Goal: Transaction & Acquisition: Purchase product/service

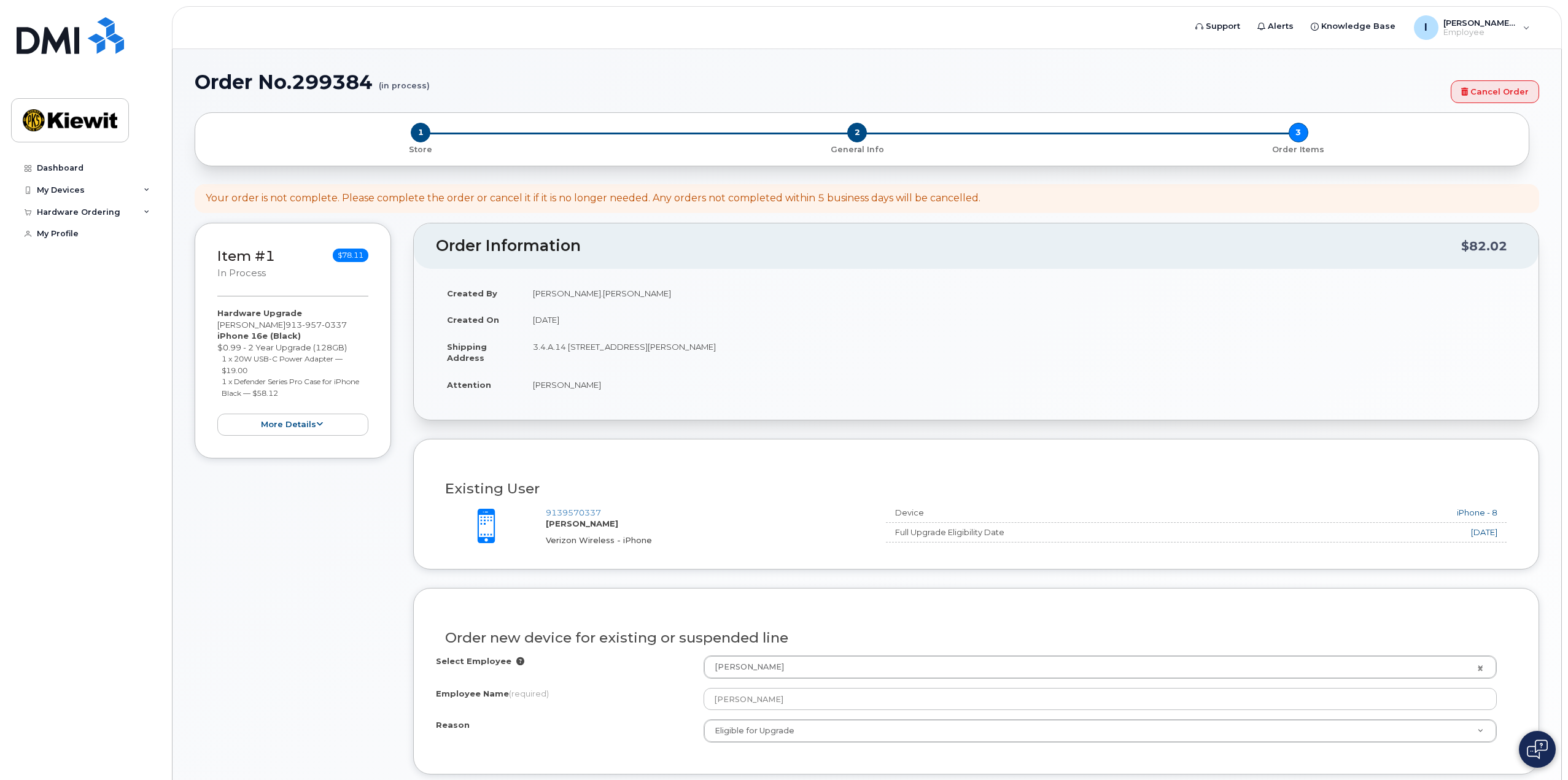
select select "eligible_for_upgrade"
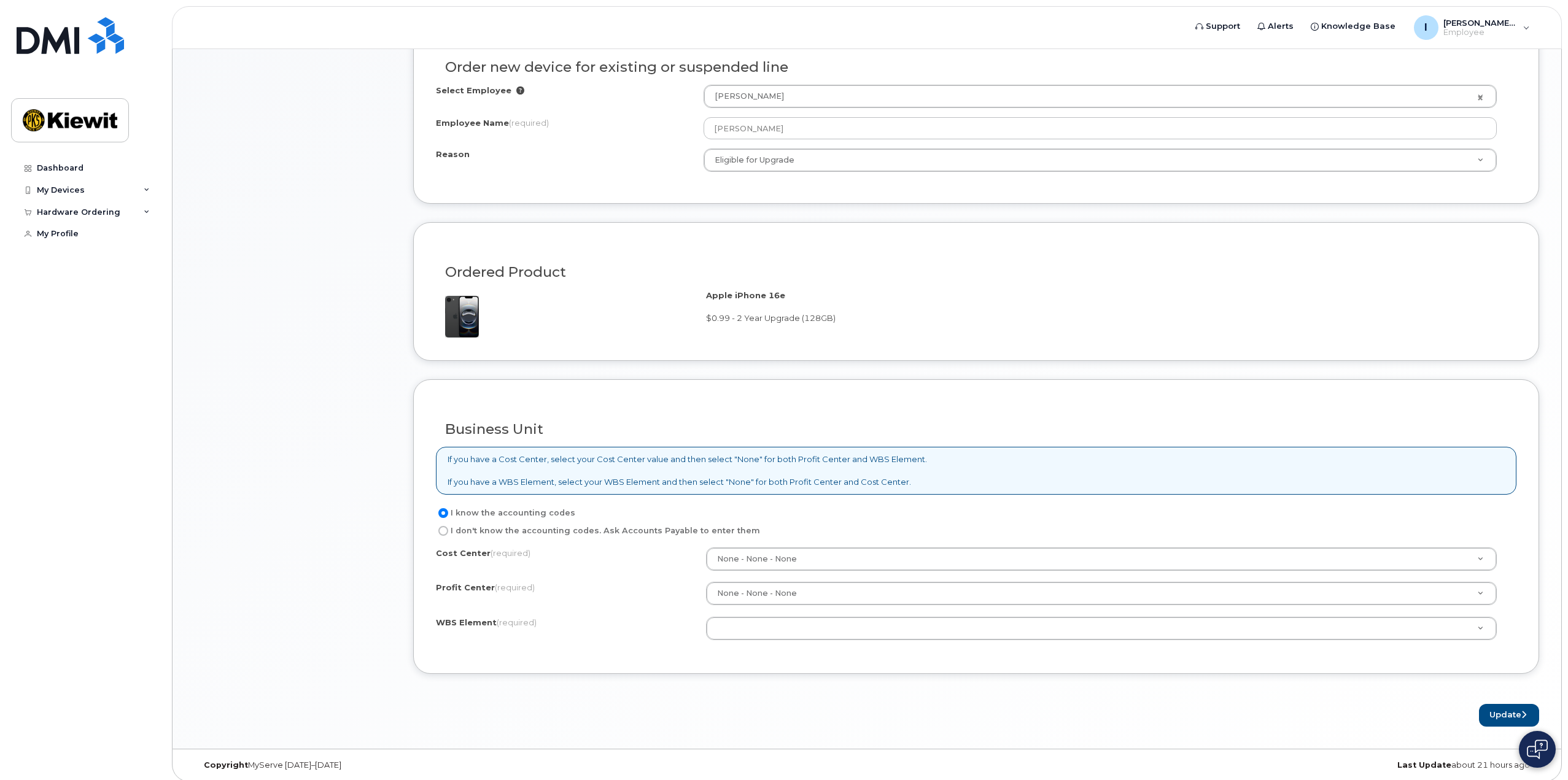
drag, startPoint x: 0, startPoint y: 0, endPoint x: 756, endPoint y: 626, distance: 981.5
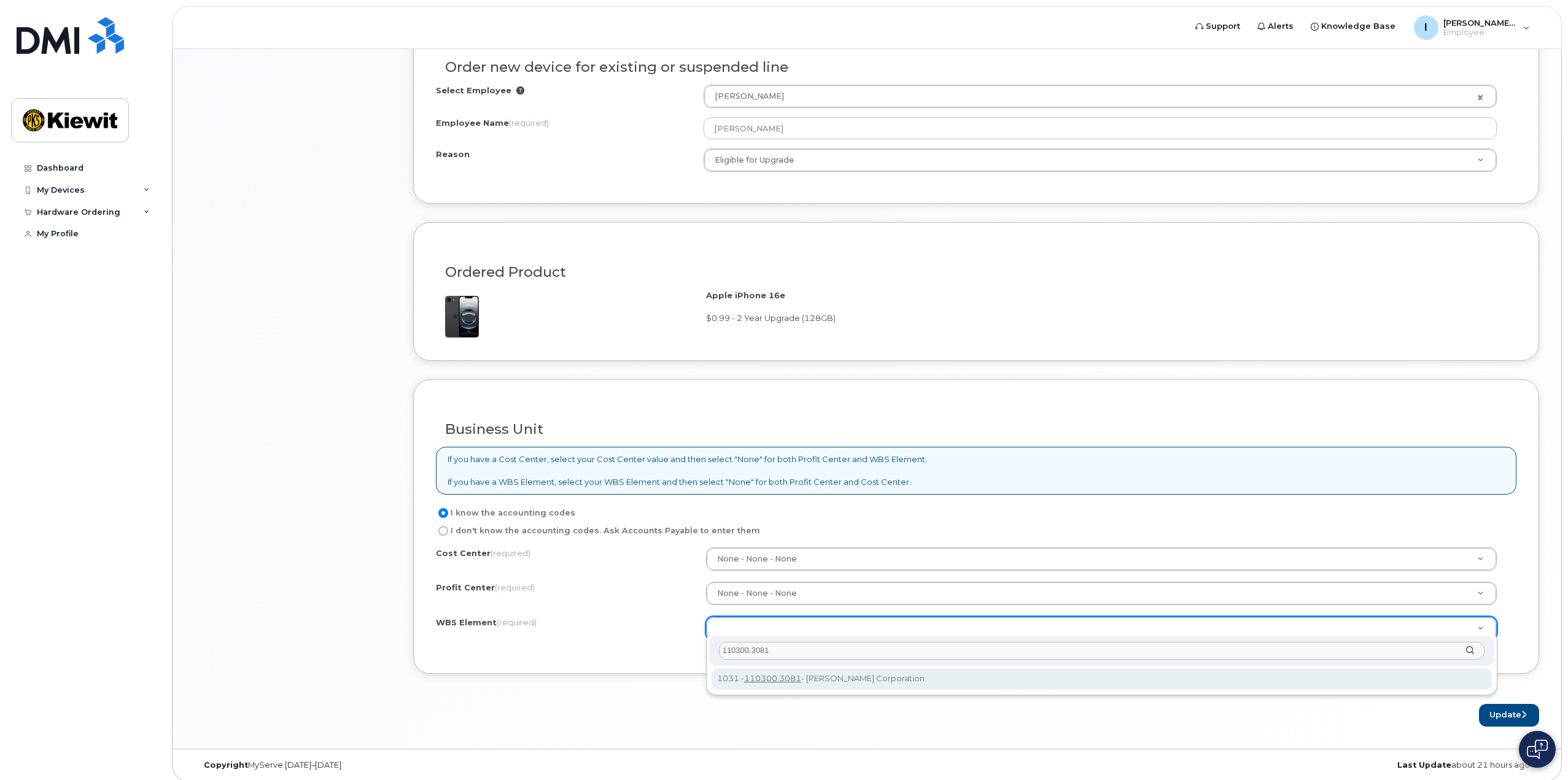
type input "110300.3081"
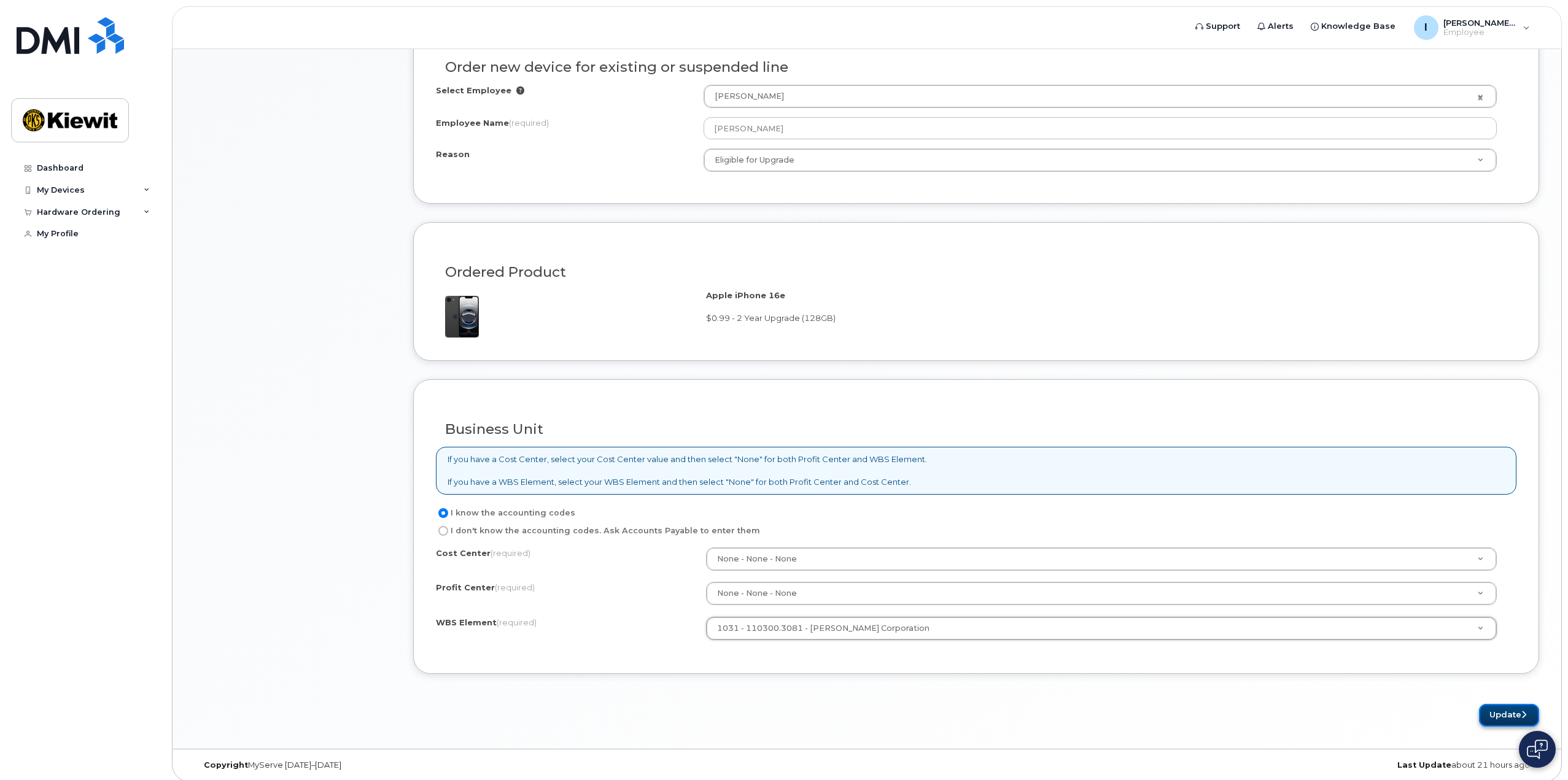
click at [1498, 709] on button "Update" at bounding box center [1508, 715] width 60 height 23
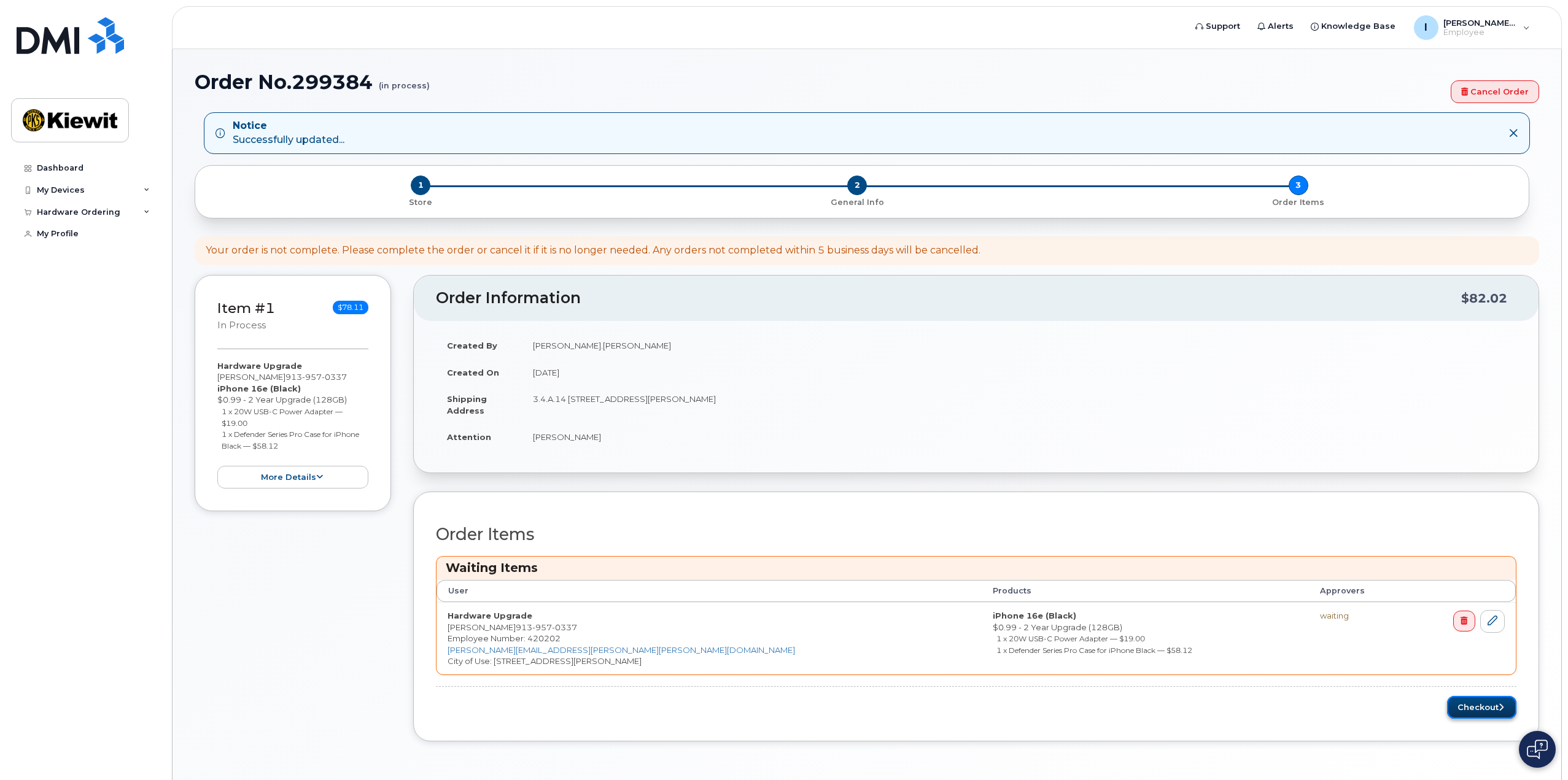
click at [1478, 702] on button "Checkout" at bounding box center [1481, 707] width 69 height 23
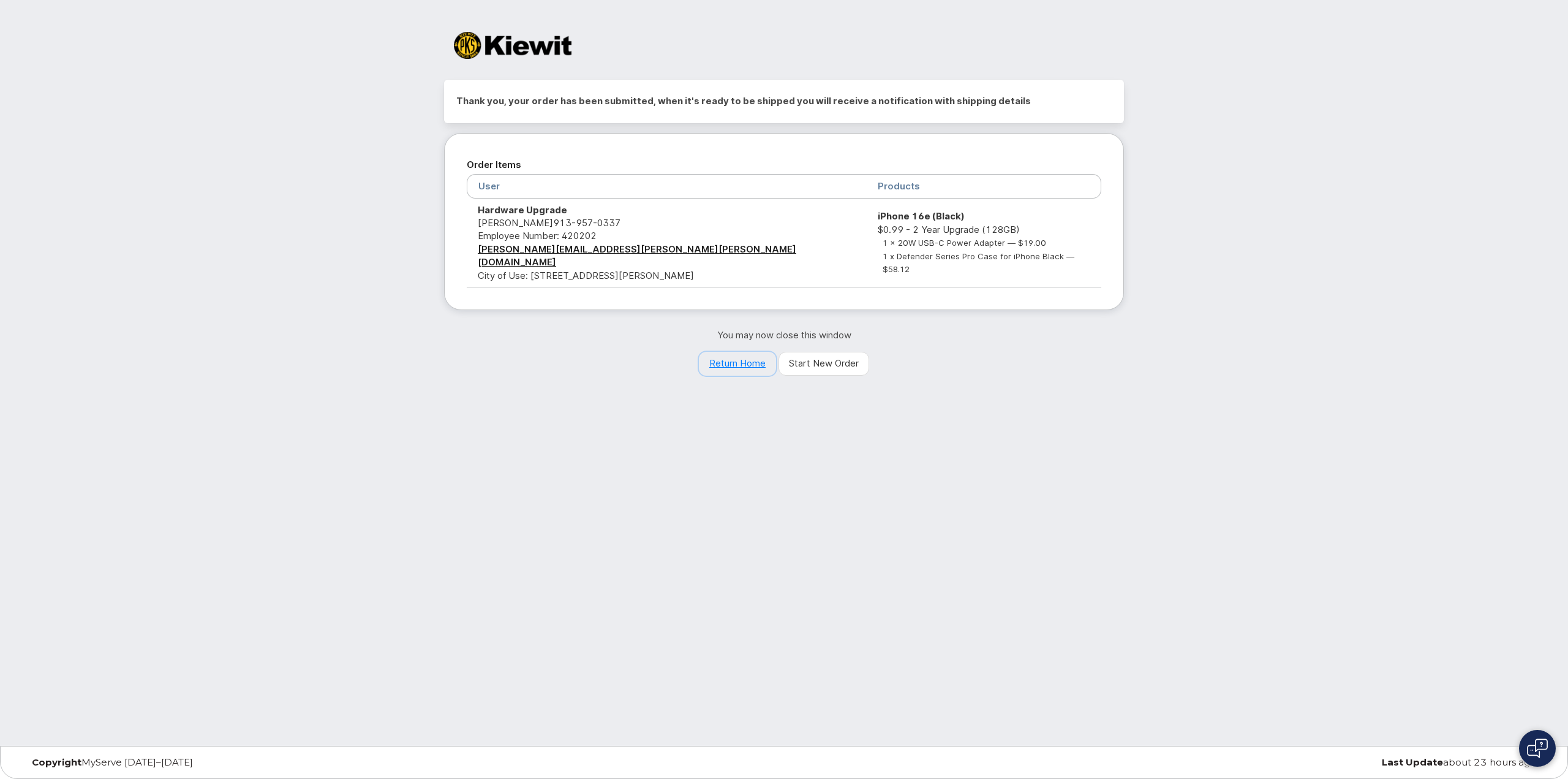
click at [748, 352] on link "Return Home" at bounding box center [737, 363] width 77 height 25
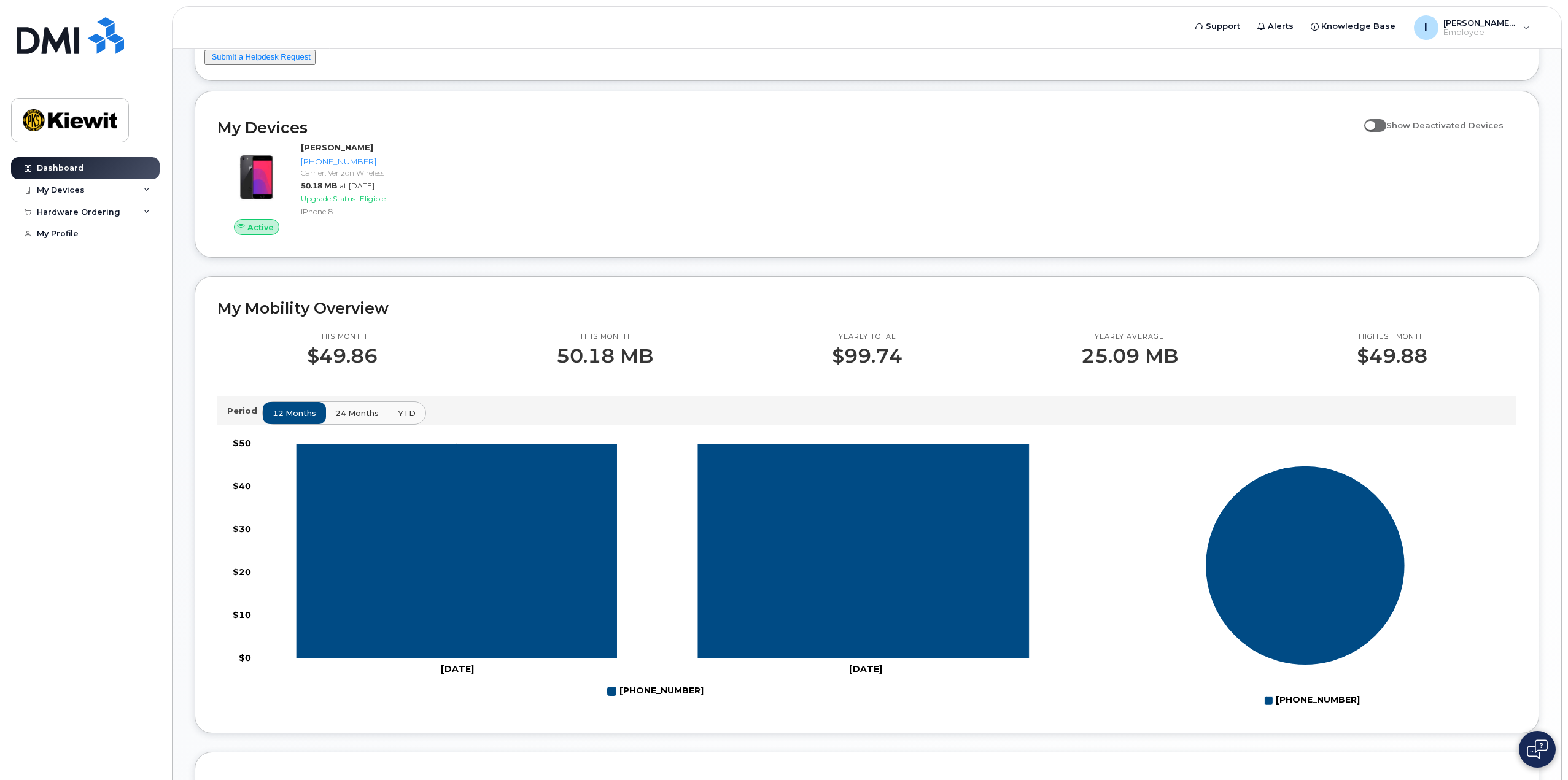
scroll to position [184, 0]
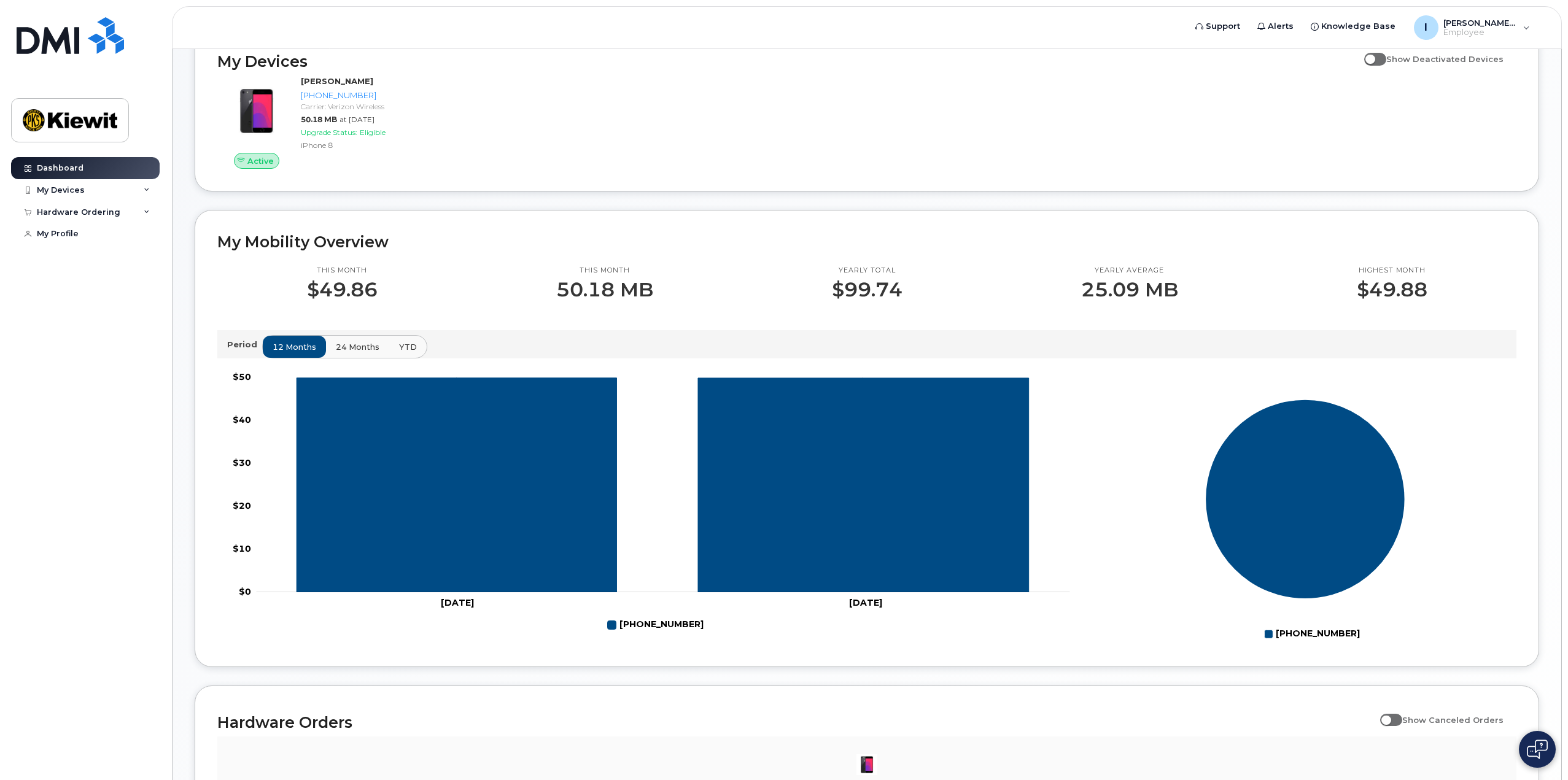
click at [355, 335] on button "24 months" at bounding box center [357, 346] width 64 height 22
click at [398, 342] on span "YTD" at bounding box center [407, 347] width 18 height 12
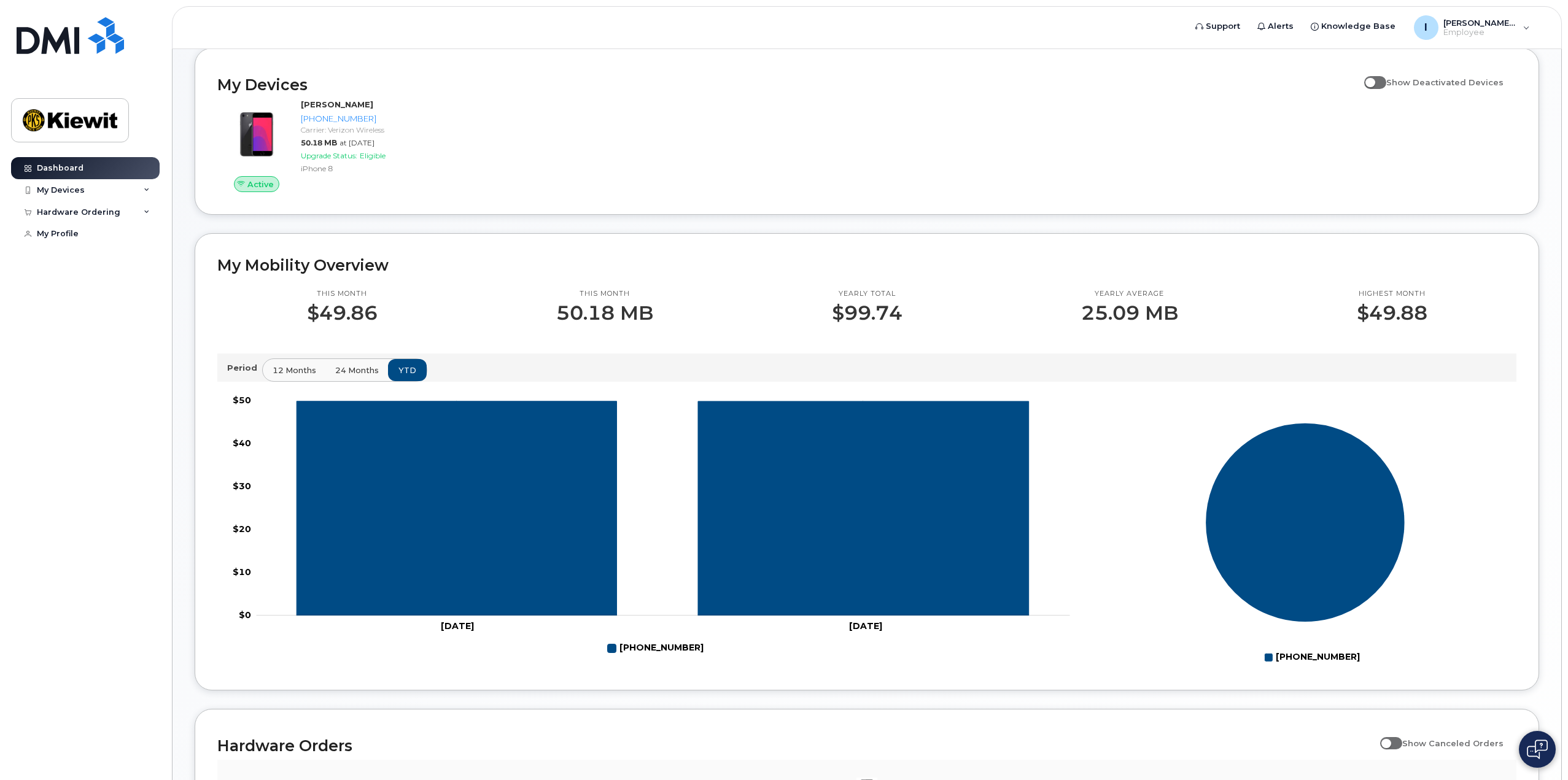
scroll to position [0, 0]
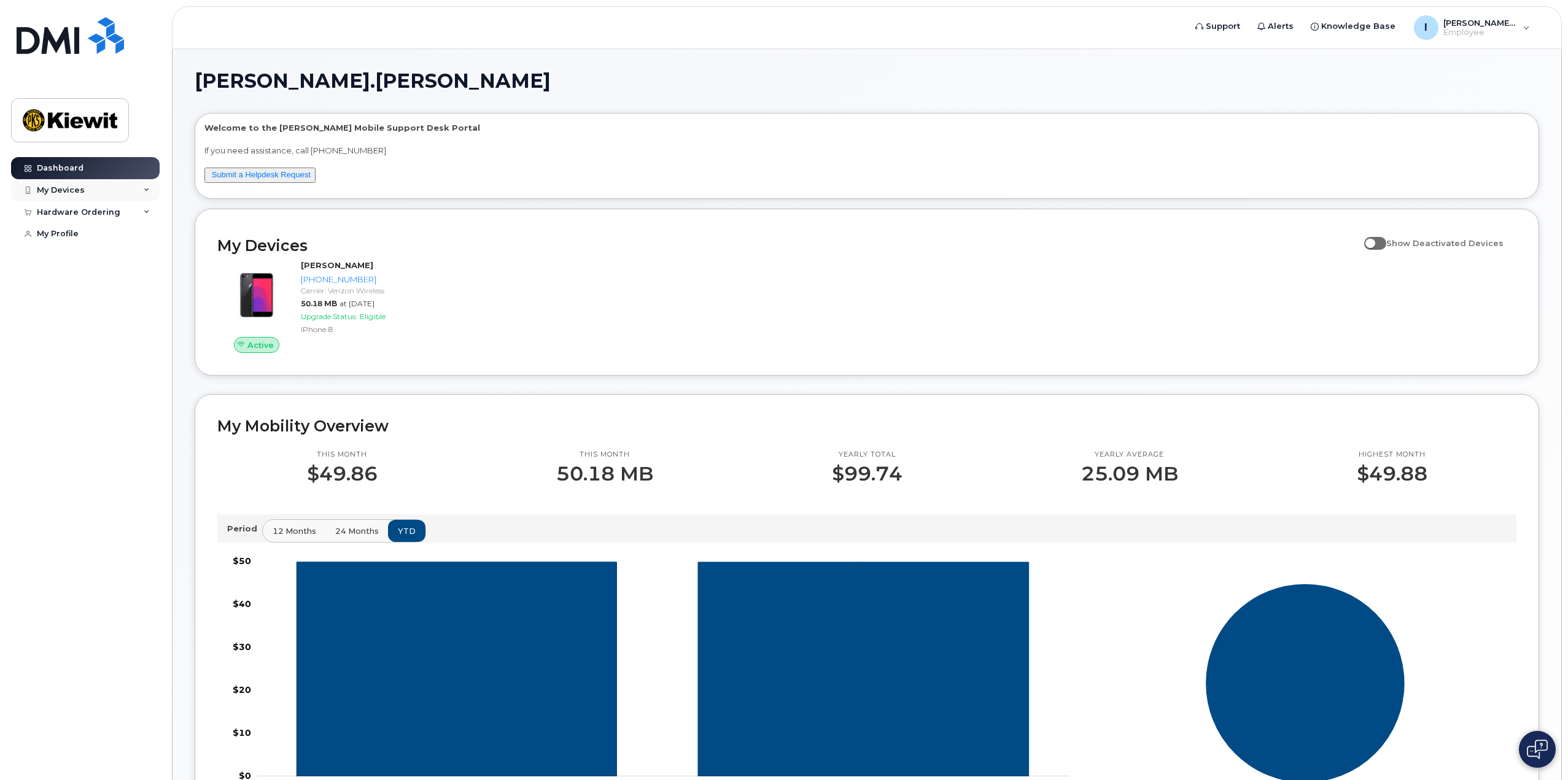
click at [140, 188] on div "My Devices" at bounding box center [85, 190] width 149 height 22
click at [139, 290] on div "Hardware Ordering" at bounding box center [85, 278] width 149 height 22
